Goal: Task Accomplishment & Management: Use online tool/utility

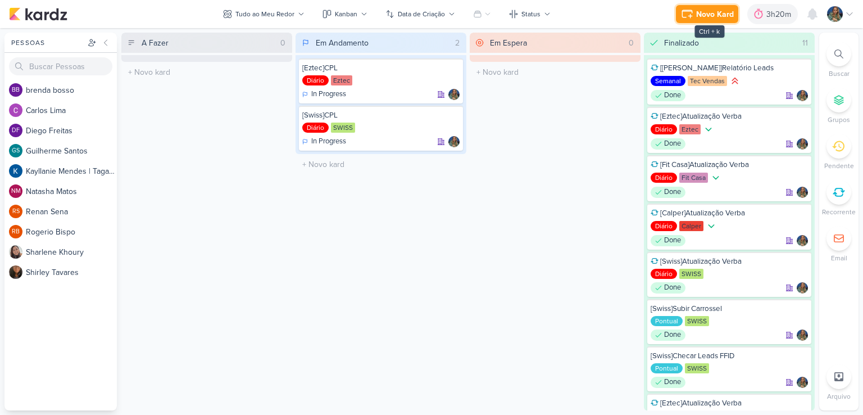
click at [698, 13] on div "Novo Kard" at bounding box center [715, 14] width 38 height 12
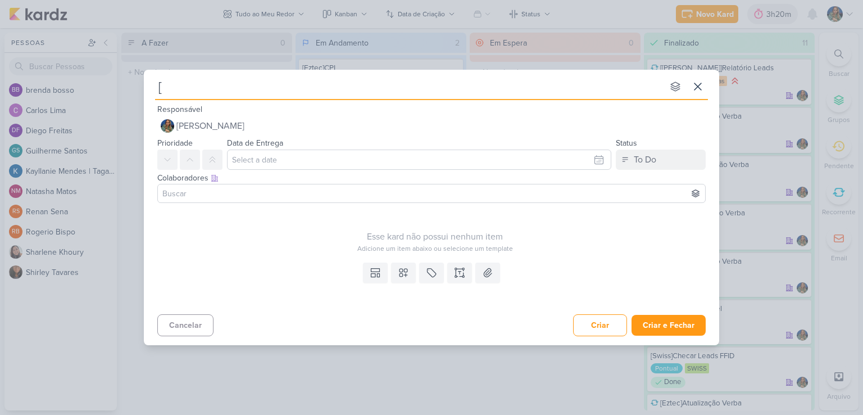
type input "[C"
type input "[Calper"
type input "[Calper]"
type input "[Calper]Levantamento C"
type input "[Calper]Levantamento Campanhas"
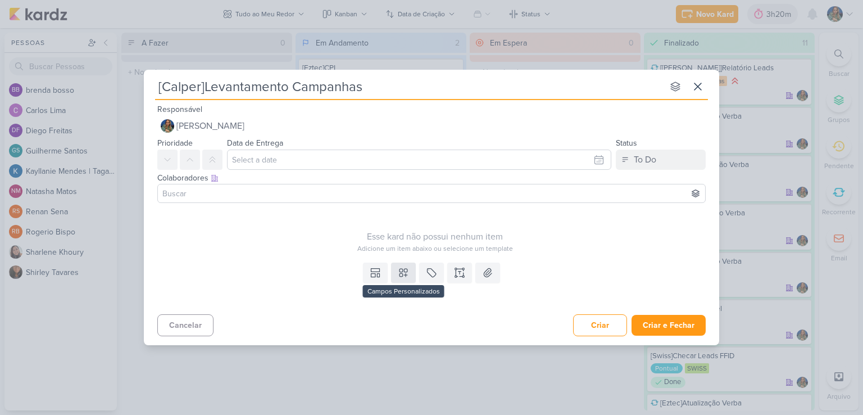
type input "[Calper]Levantamento Campanhas"
click at [398, 273] on icon at bounding box center [403, 272] width 11 height 11
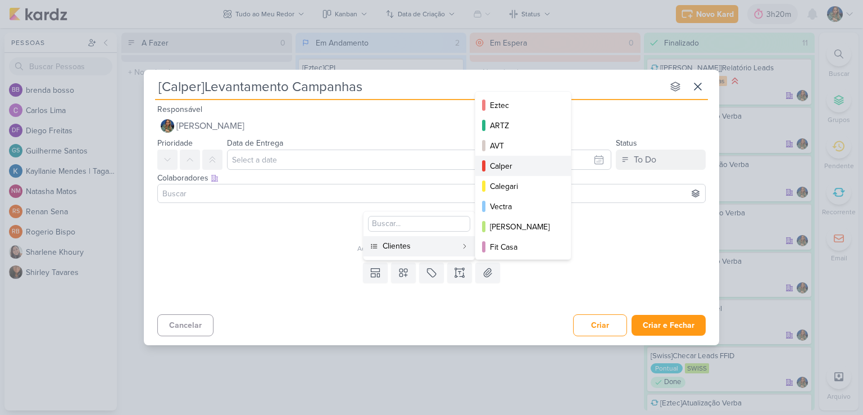
click at [504, 170] on div "Calper" at bounding box center [523, 166] width 67 height 12
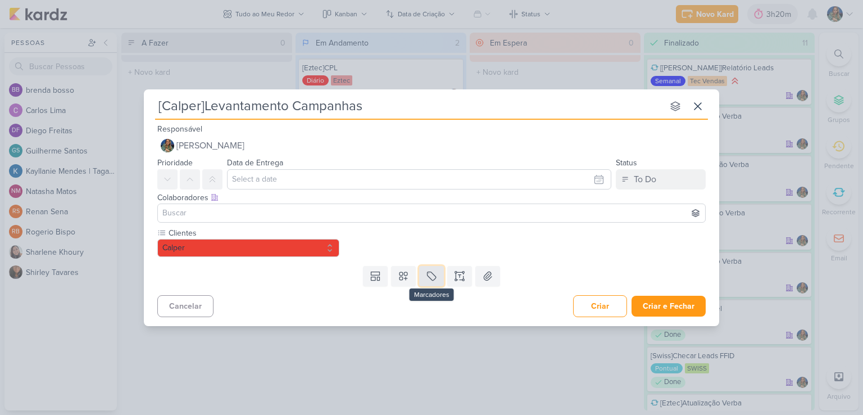
click at [433, 271] on icon at bounding box center [431, 275] width 11 height 11
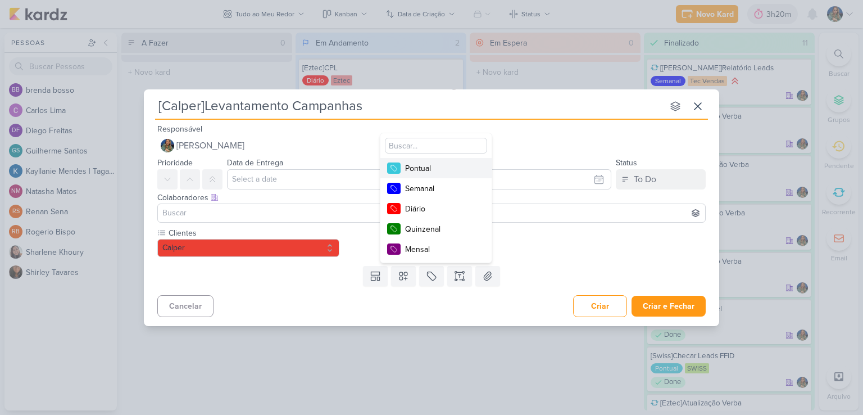
click at [447, 172] on div "Pontual" at bounding box center [441, 168] width 73 height 12
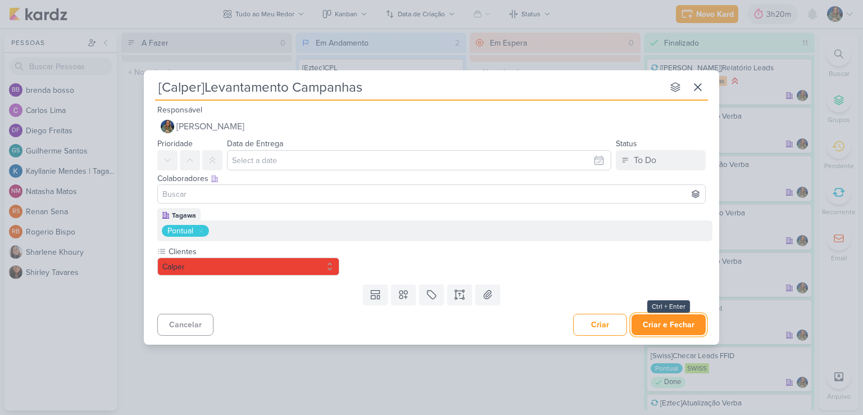
click at [656, 321] on button "Criar e Fechar" at bounding box center [668, 324] width 74 height 21
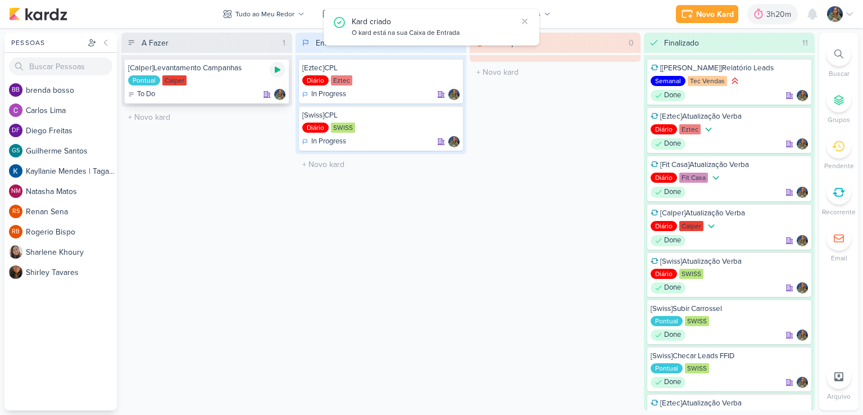
click at [281, 70] on icon at bounding box center [277, 69] width 9 height 9
